Goal: Information Seeking & Learning: Learn about a topic

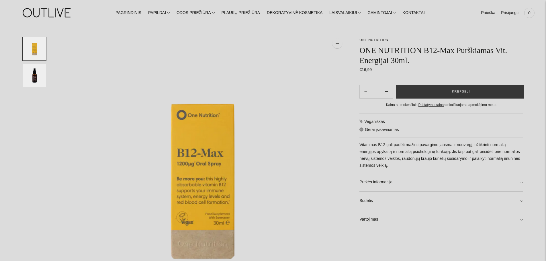
scroll to position [57, 0]
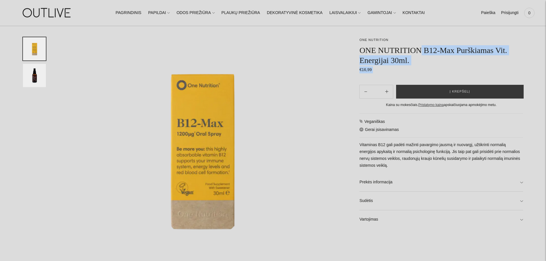
drag, startPoint x: 358, startPoint y: 46, endPoint x: 420, endPoint y: 50, distance: 62.0
click at [421, 50] on h1 "ONE NUTRITION B12-Max Purškiamas Vit. Energijai 30ml." at bounding box center [441, 55] width 164 height 20
click at [457, 49] on h1 "ONE NUTRITION B12-Max Purškiamas Vit. Energijai 30ml." at bounding box center [441, 55] width 164 height 20
drag, startPoint x: 455, startPoint y: 49, endPoint x: 361, endPoint y: 48, distance: 93.8
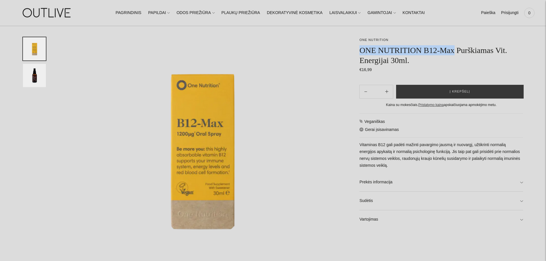
click at [361, 48] on h1 "ONE NUTRITION B12-Max Purškiamas Vit. Energijai 30ml." at bounding box center [441, 55] width 164 height 20
copy h1 "ONE NUTRITION B12-Max"
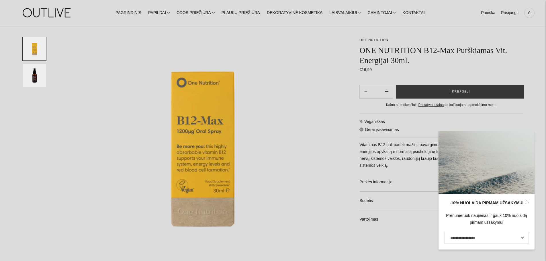
scroll to position [143, 0]
